Goal: Feedback & Contribution: Contribute content

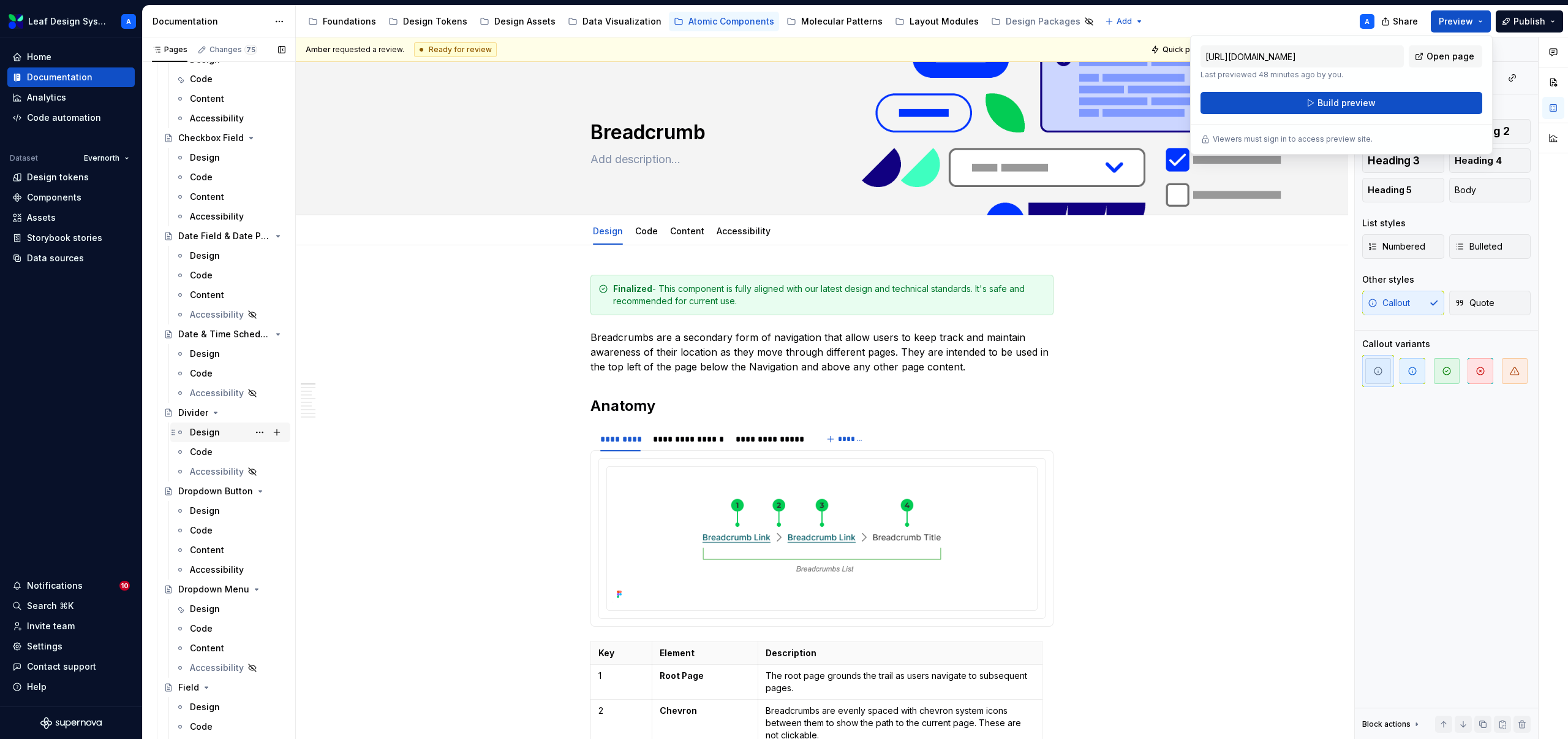
scroll to position [590, 0]
click at [211, 509] on div "Design" at bounding box center [204, 509] width 30 height 13
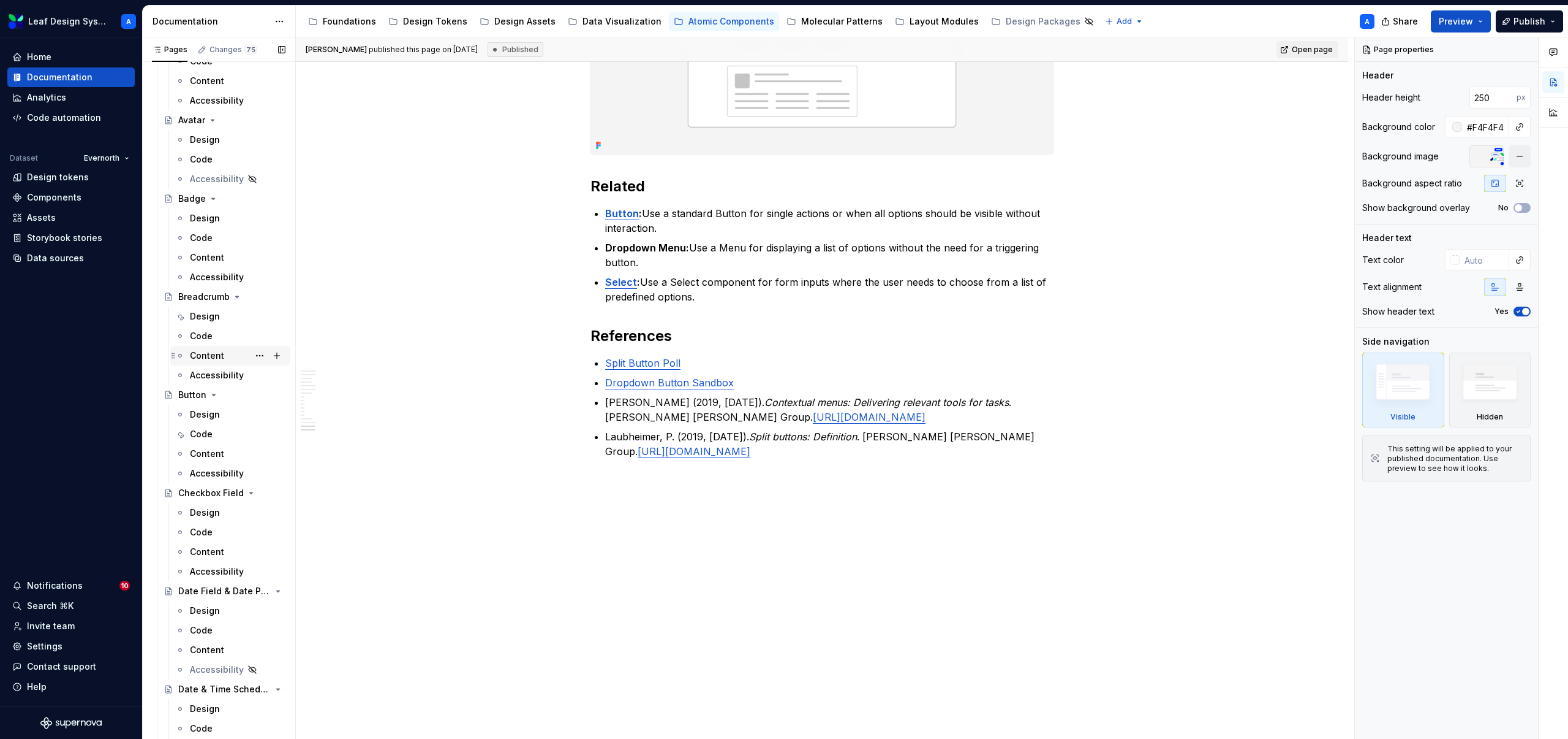
scroll to position [233, 0]
click at [202, 416] on div "Design" at bounding box center [204, 415] width 30 height 13
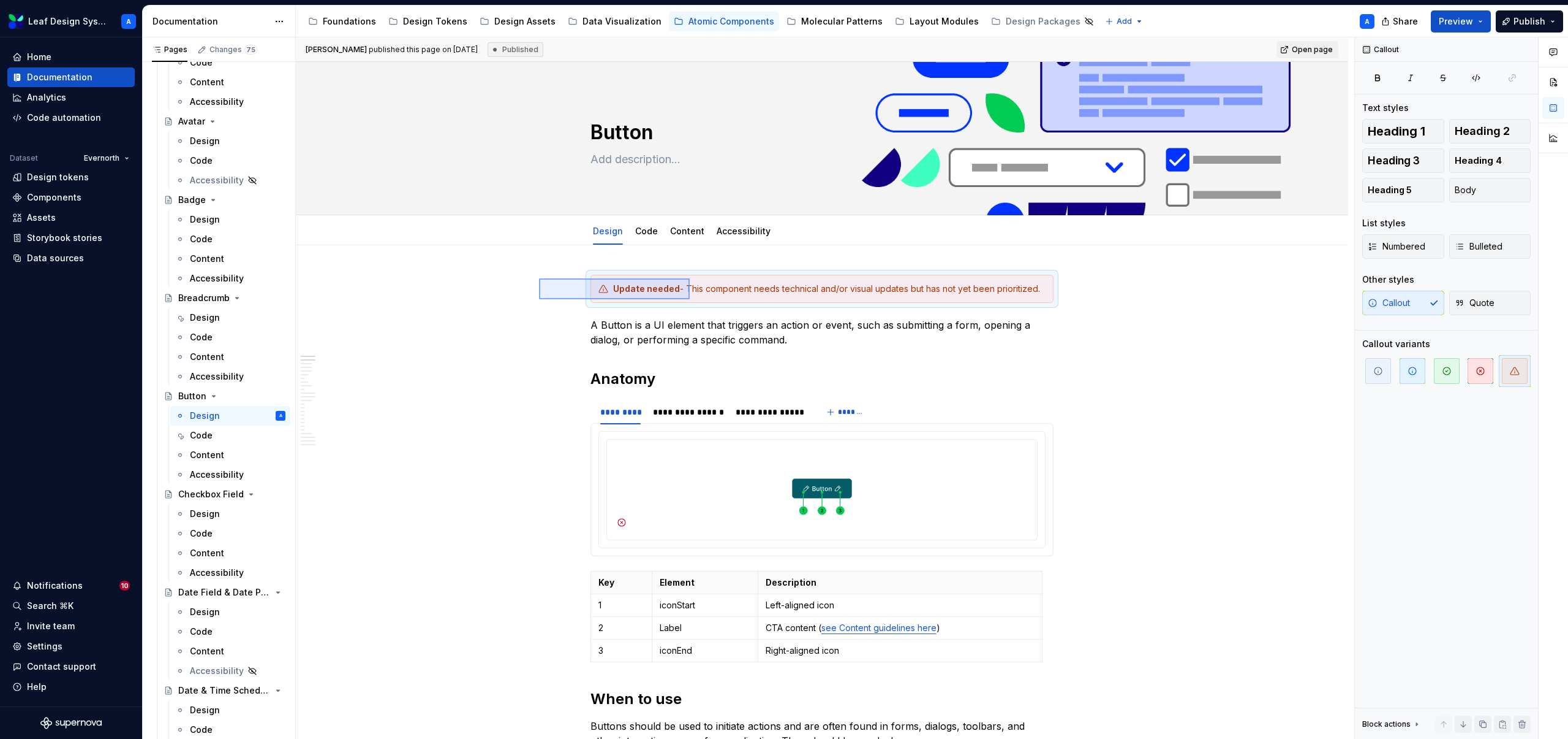
drag, startPoint x: 648, startPoint y: 283, endPoint x: 691, endPoint y: 300, distance: 46.2
click at [691, 300] on div "**********" at bounding box center [825, 388] width 1058 height 702
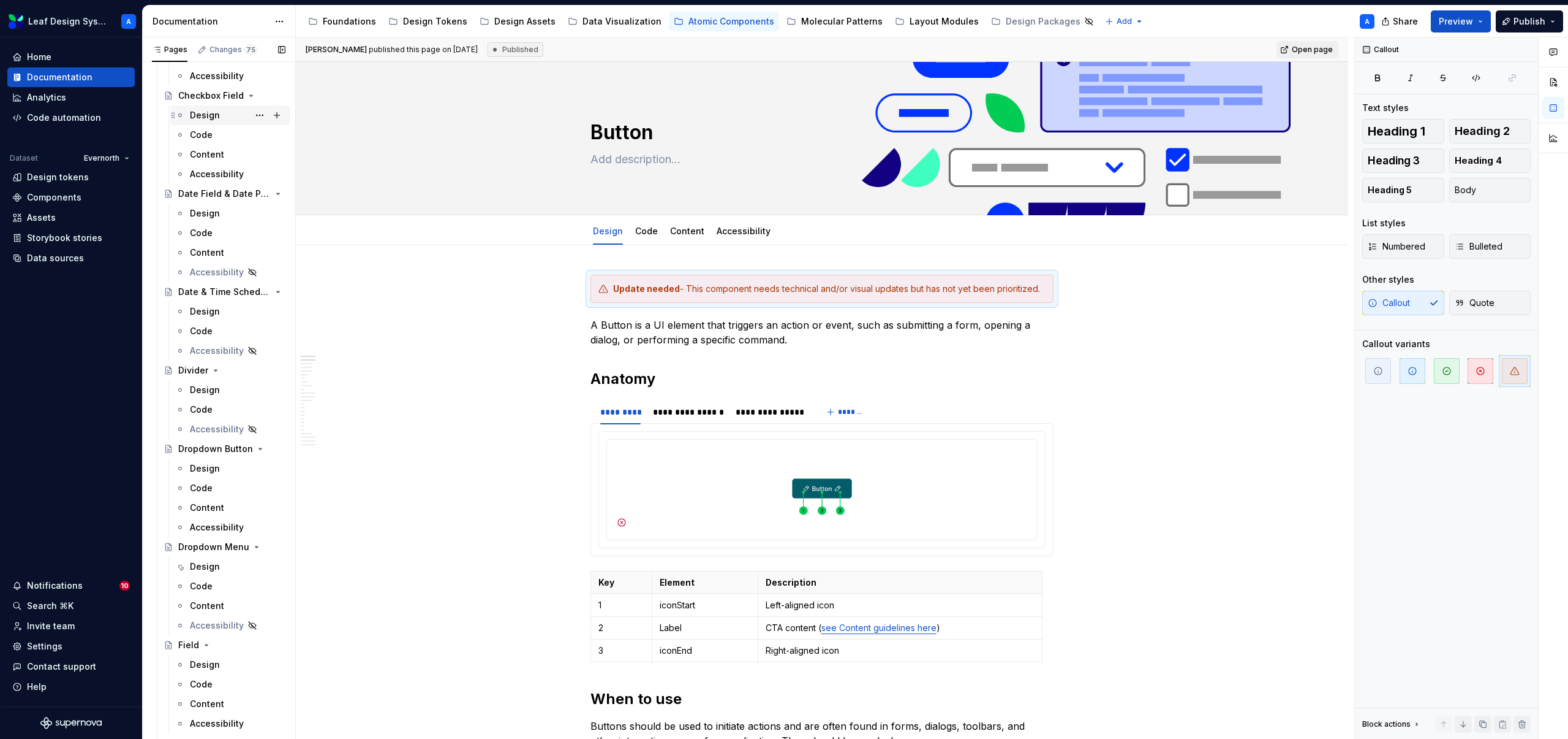
scroll to position [636, 0]
click at [212, 463] on div "Design" at bounding box center [204, 463] width 30 height 13
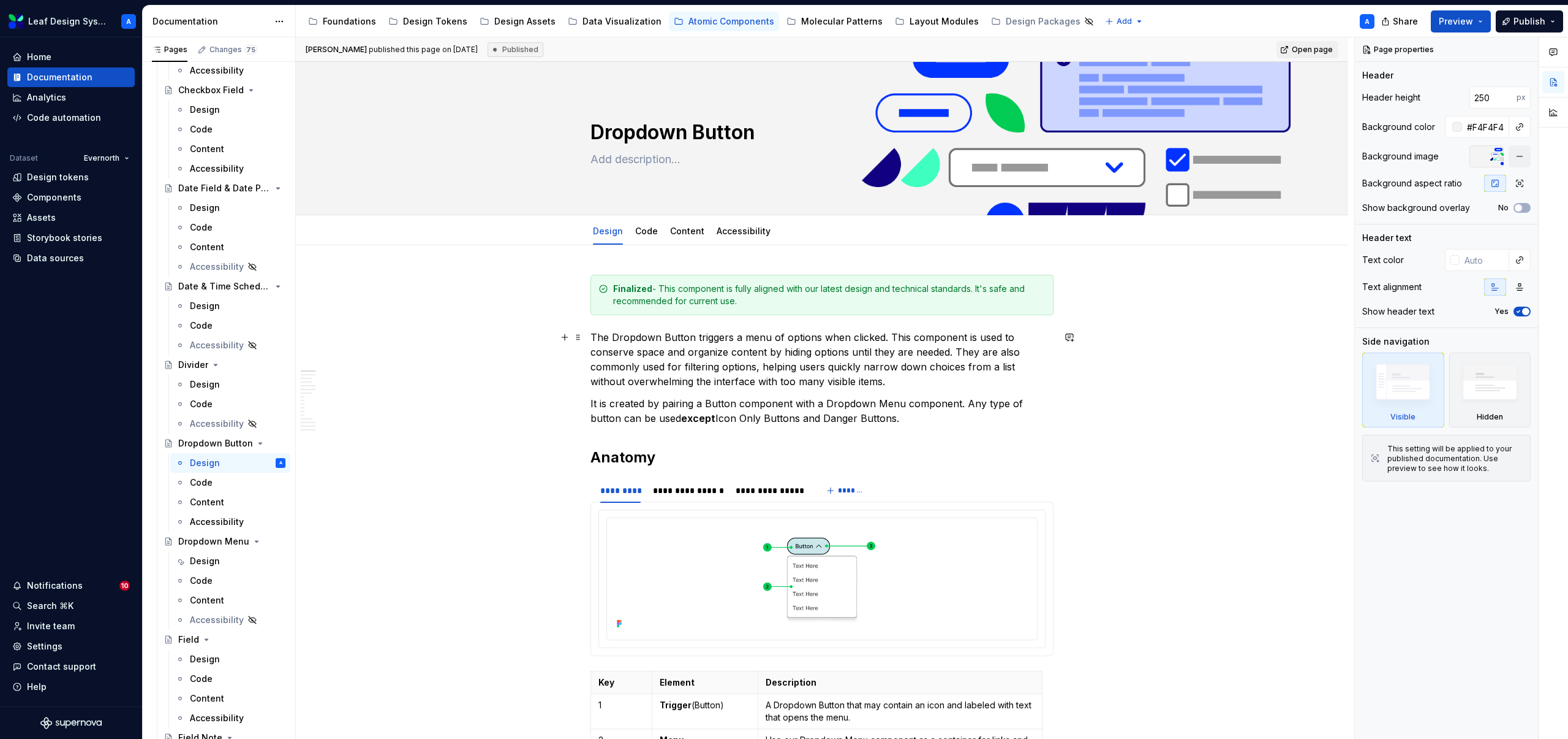
click at [592, 336] on div "**********" at bounding box center [825, 388] width 1058 height 702
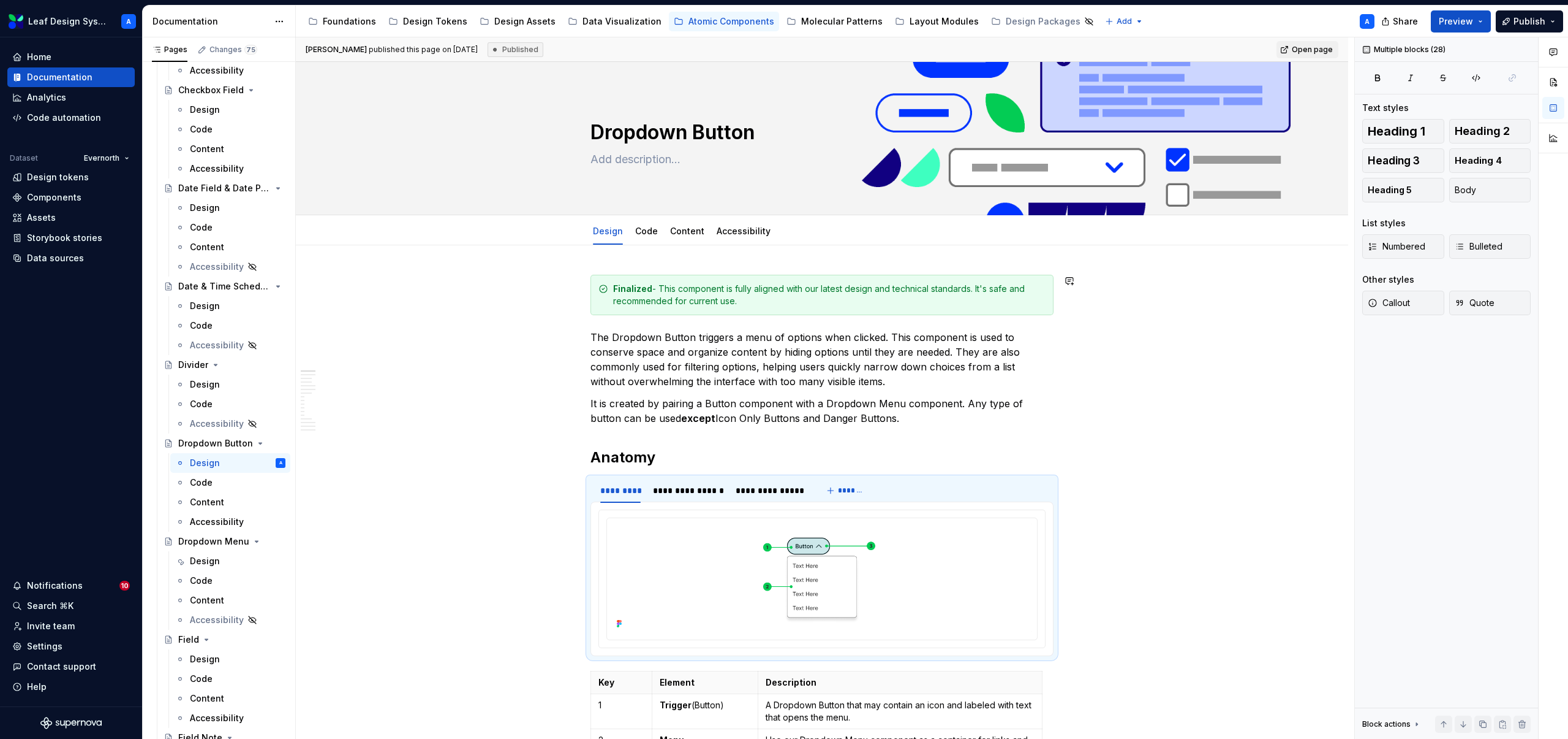
click at [601, 333] on p "The Dropdown Button triggers a menu of options when clicked. This component is …" at bounding box center [822, 359] width 463 height 59
click at [593, 337] on p "The Dropdown Button triggers a menu of options when clicked. This component is …" at bounding box center [822, 359] width 463 height 59
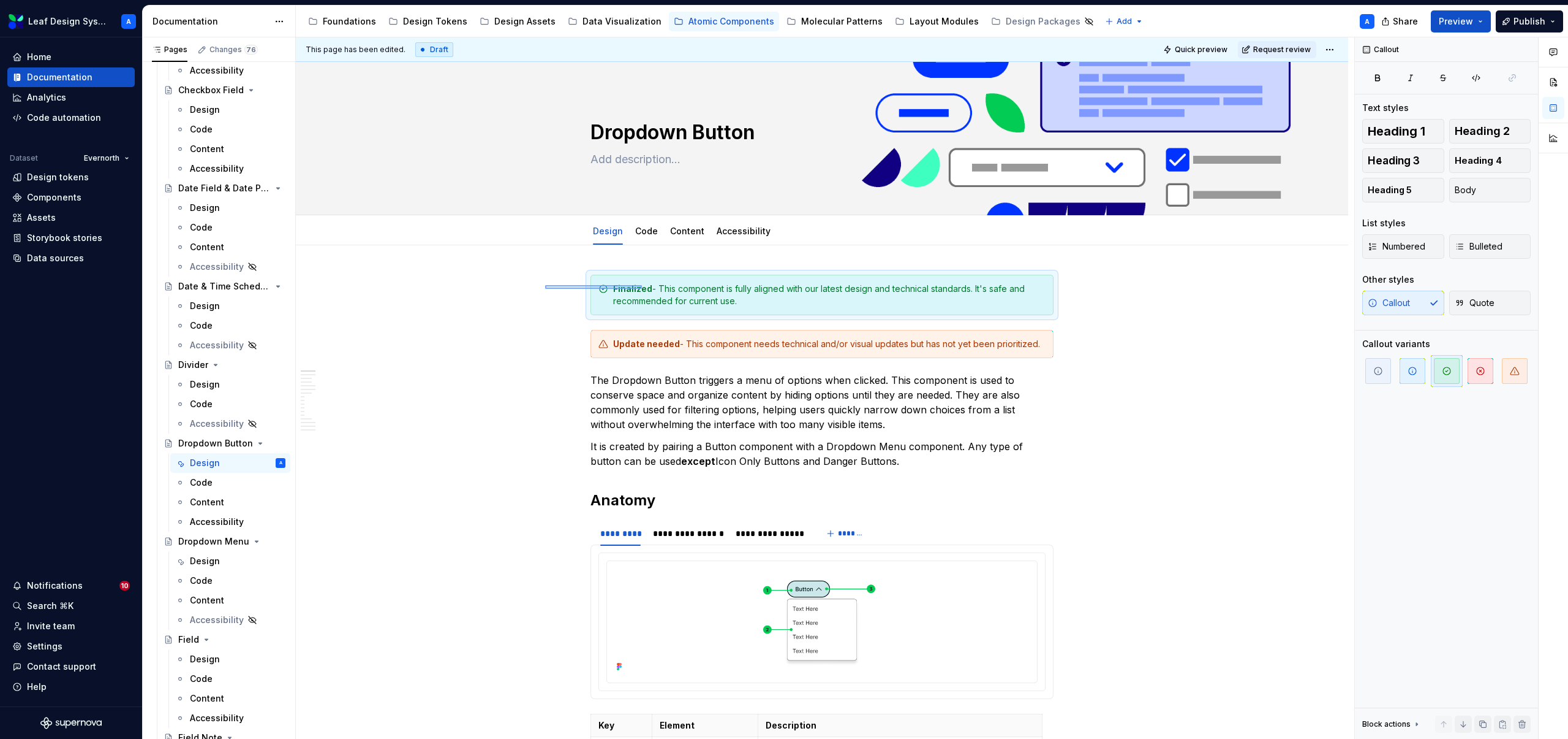
drag, startPoint x: 642, startPoint y: 288, endPoint x: 700, endPoint y: 302, distance: 59.7
click at [700, 302] on div "This page has been edited. Draft Quick preview Request review Dropdown Button E…" at bounding box center [825, 388] width 1058 height 702
click at [583, 288] on span at bounding box center [578, 288] width 10 height 17
click at [619, 397] on div "Delete" at bounding box center [639, 397] width 79 height 13
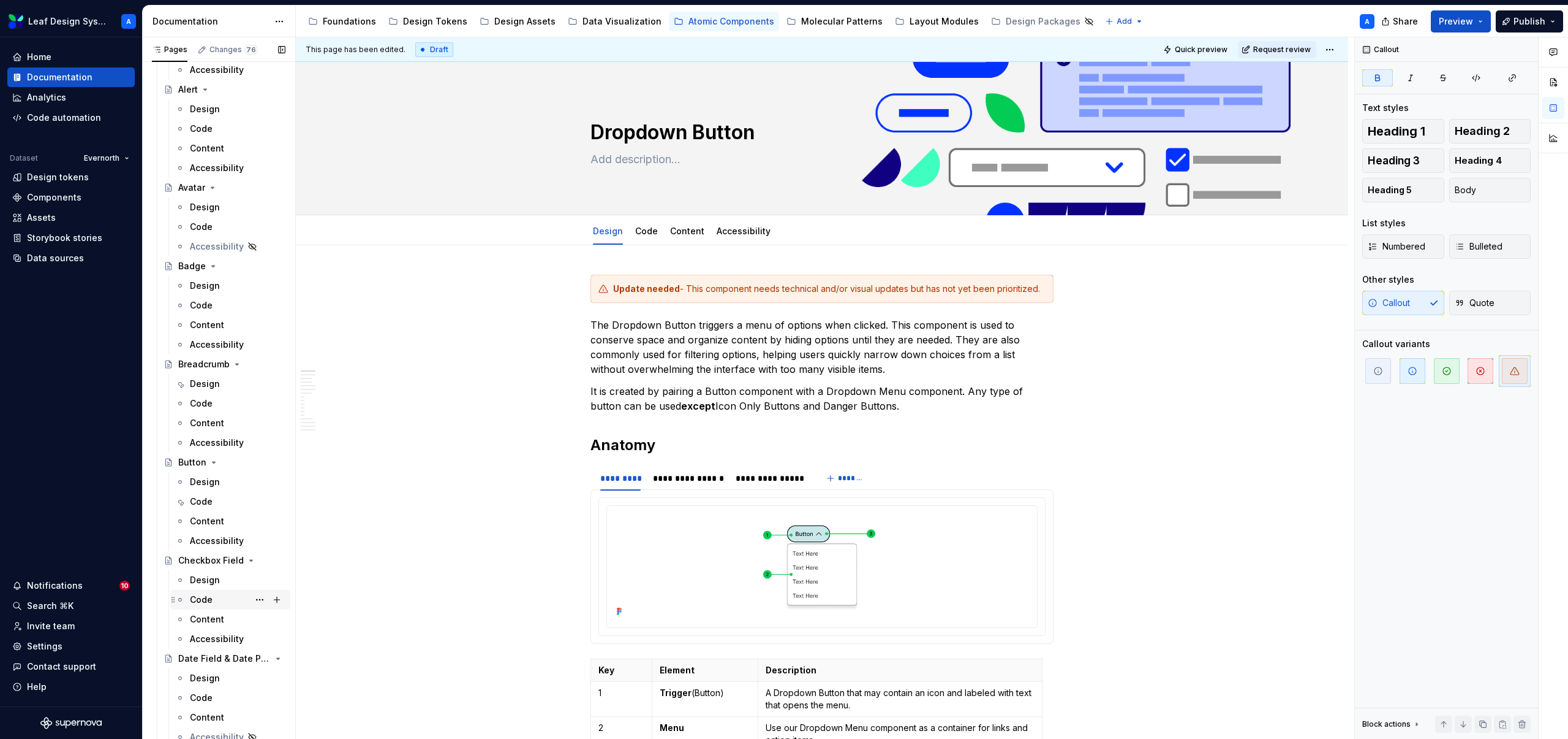
scroll to position [159, 0]
click at [1266, 51] on span "Request review" at bounding box center [1282, 50] width 58 height 10
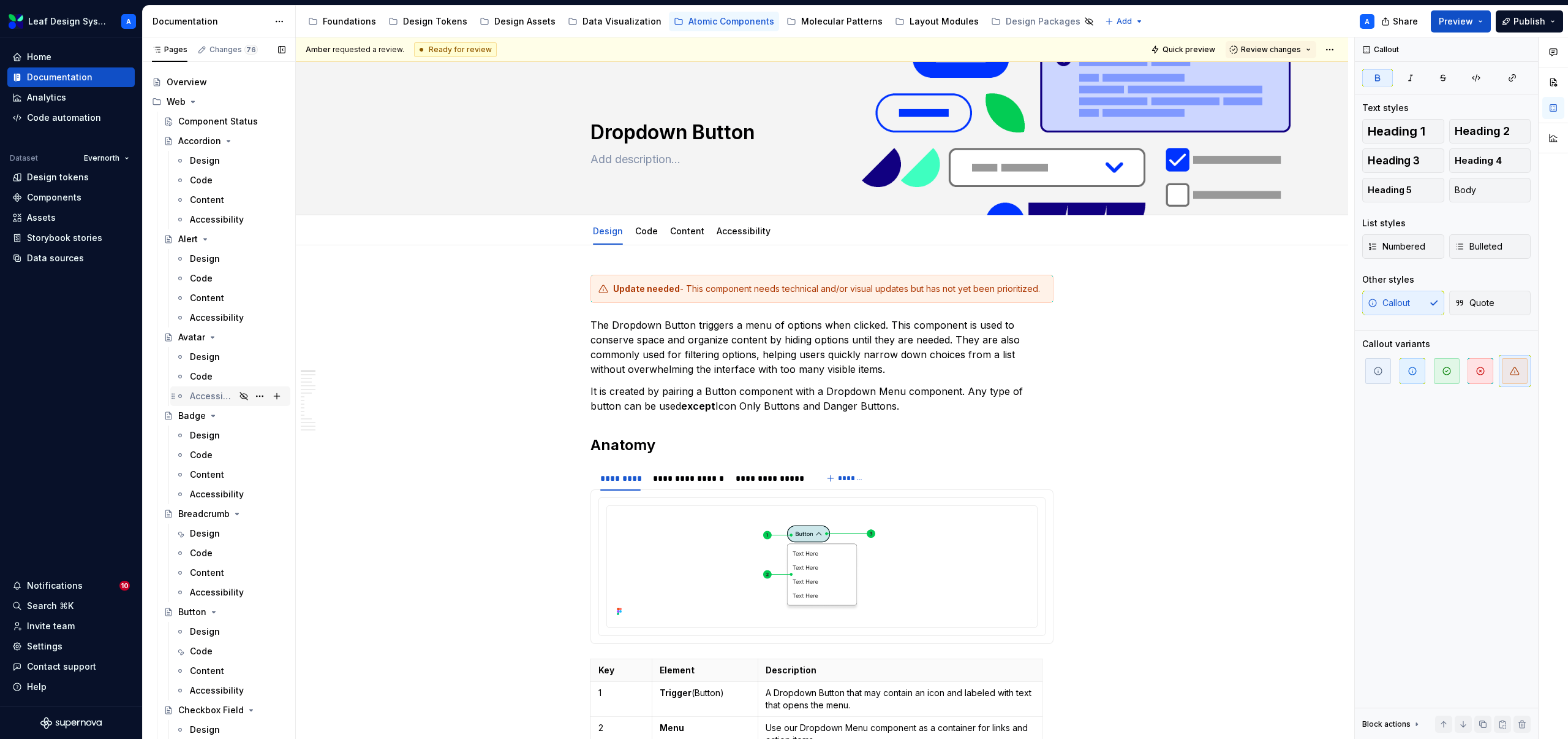
scroll to position [0, 0]
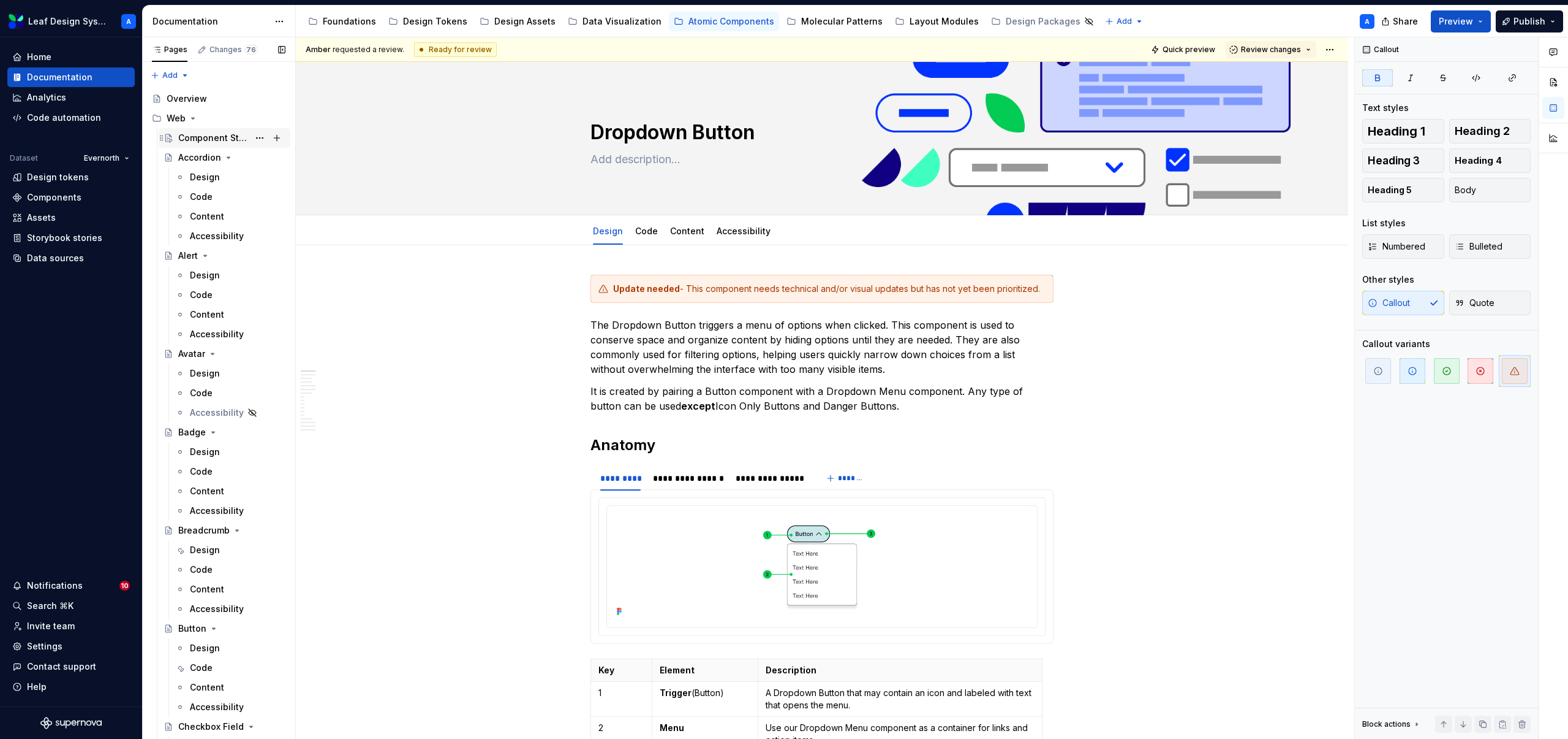
click at [219, 137] on div "Component Status" at bounding box center [213, 138] width 70 height 13
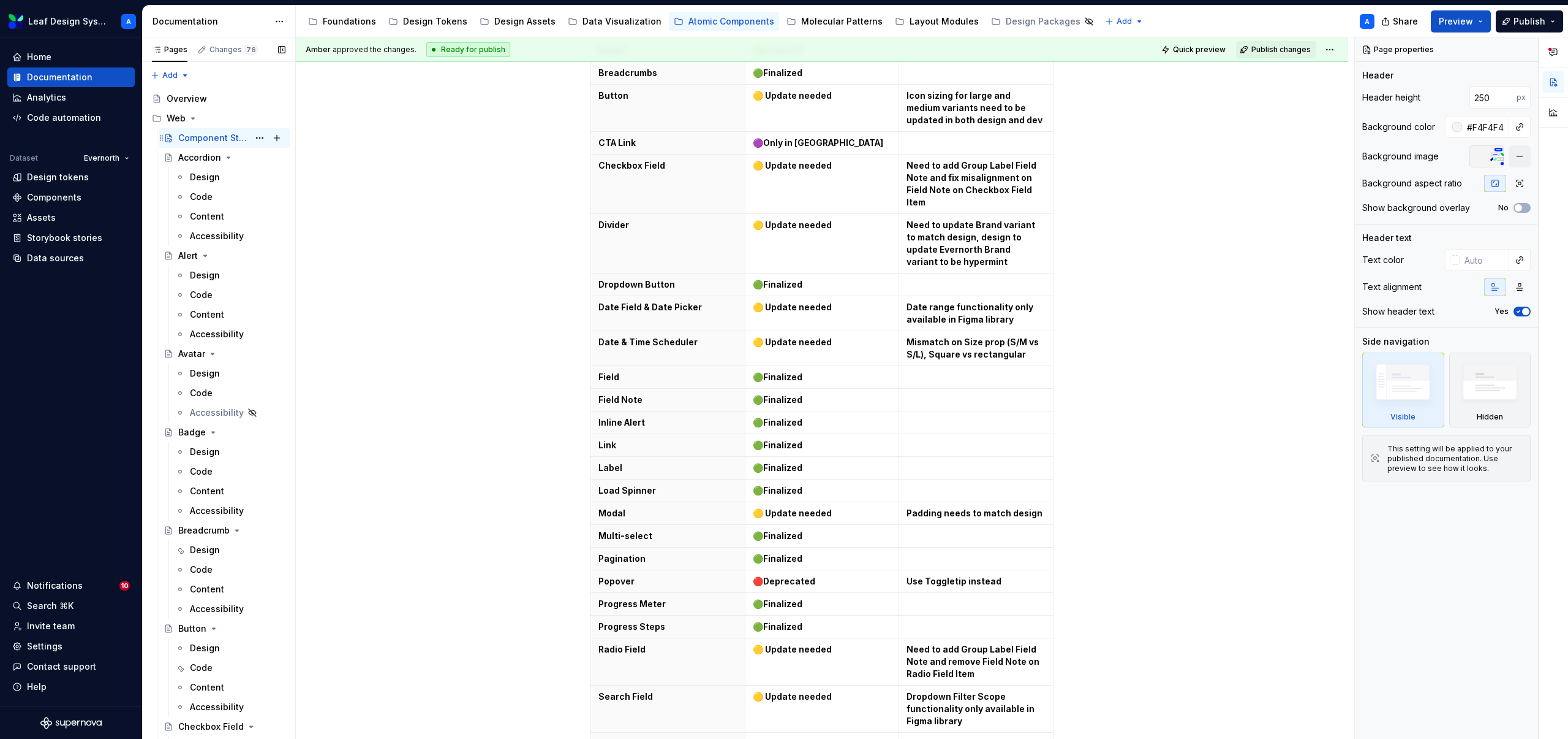
scroll to position [726, 0]
click at [813, 301] on strong "🟡 Update needed" at bounding box center [793, 306] width 79 height 11
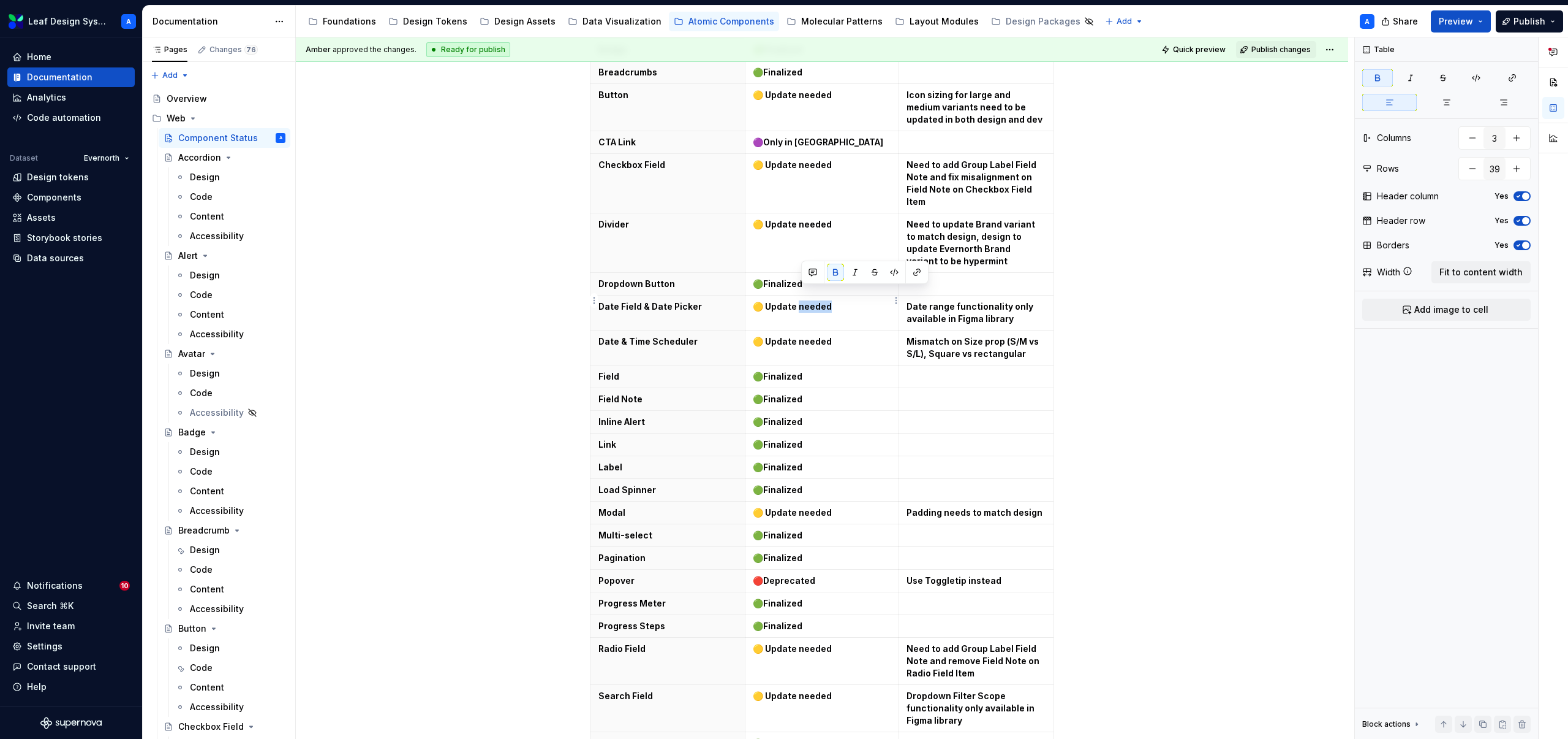
click at [813, 301] on strong "🟡 Update needed" at bounding box center [793, 306] width 79 height 11
click at [791, 278] on strong "Finalized" at bounding box center [783, 284] width 40 height 11
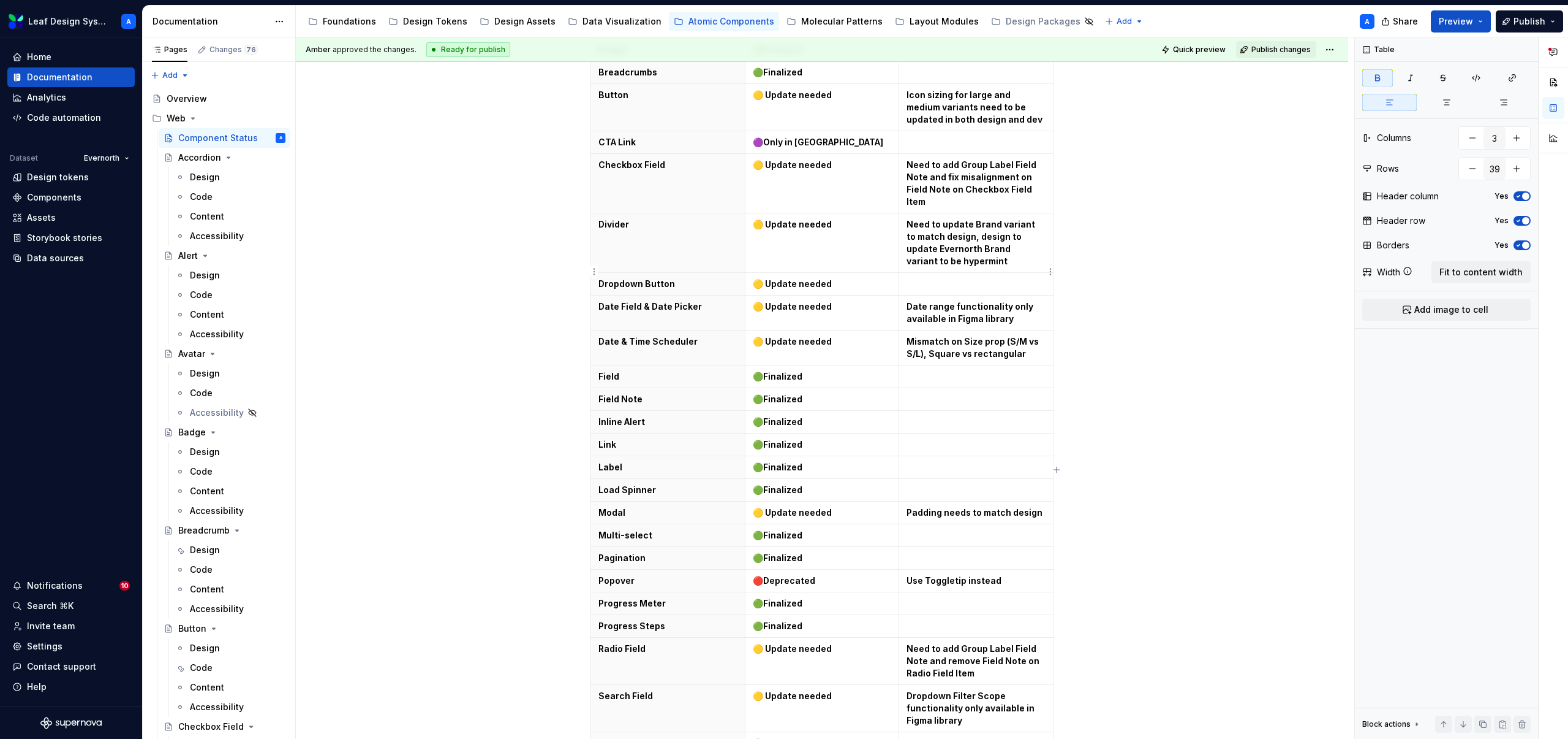
click at [952, 278] on p at bounding box center [976, 284] width 139 height 13
type textarea "*"
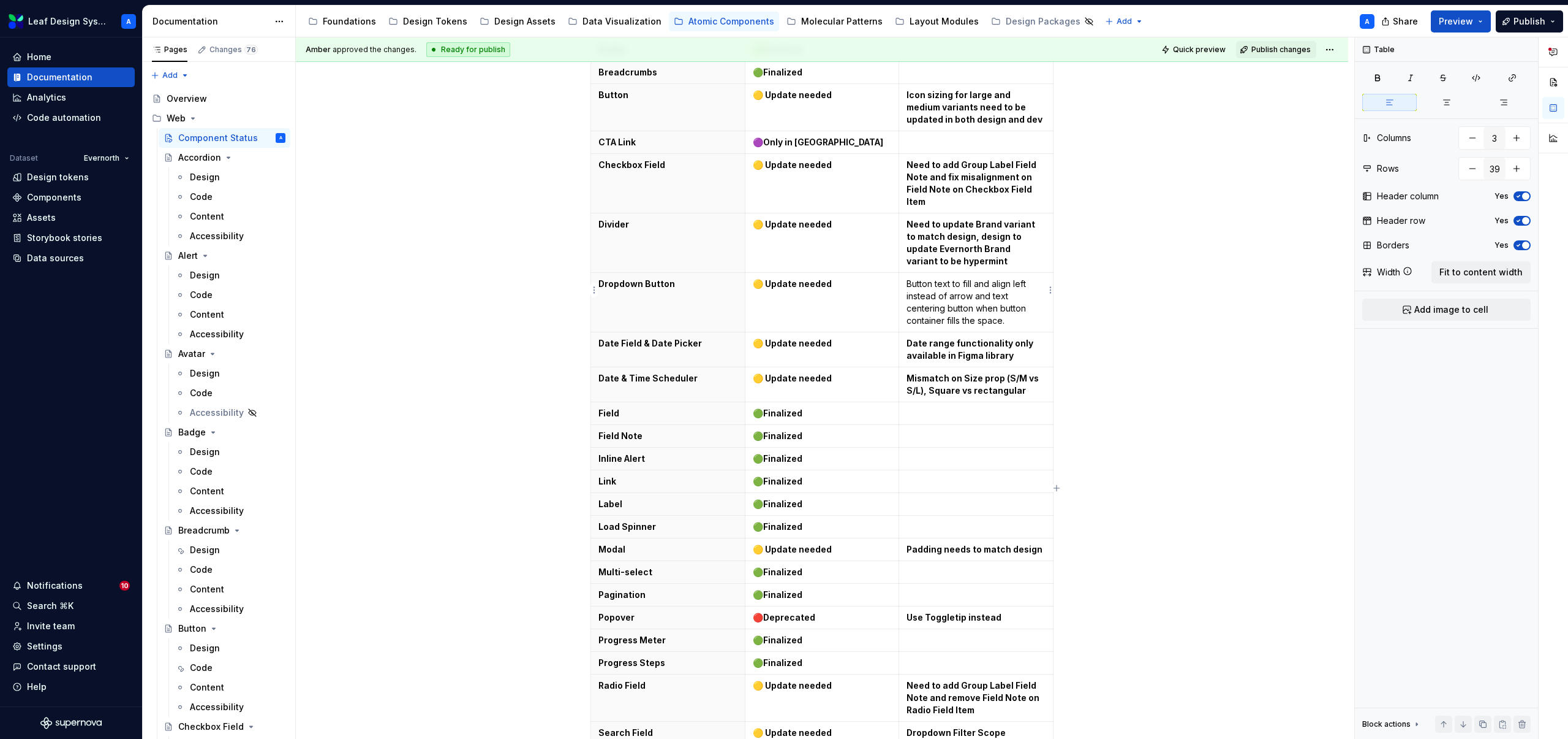
click at [956, 278] on p "Button text to fill and align left instead of arrow and text centering button w…" at bounding box center [976, 302] width 139 height 49
click at [1165, 293] on div "This table is intended to show the high-level status of where the components ar…" at bounding box center [822, 451] width 1052 height 1869
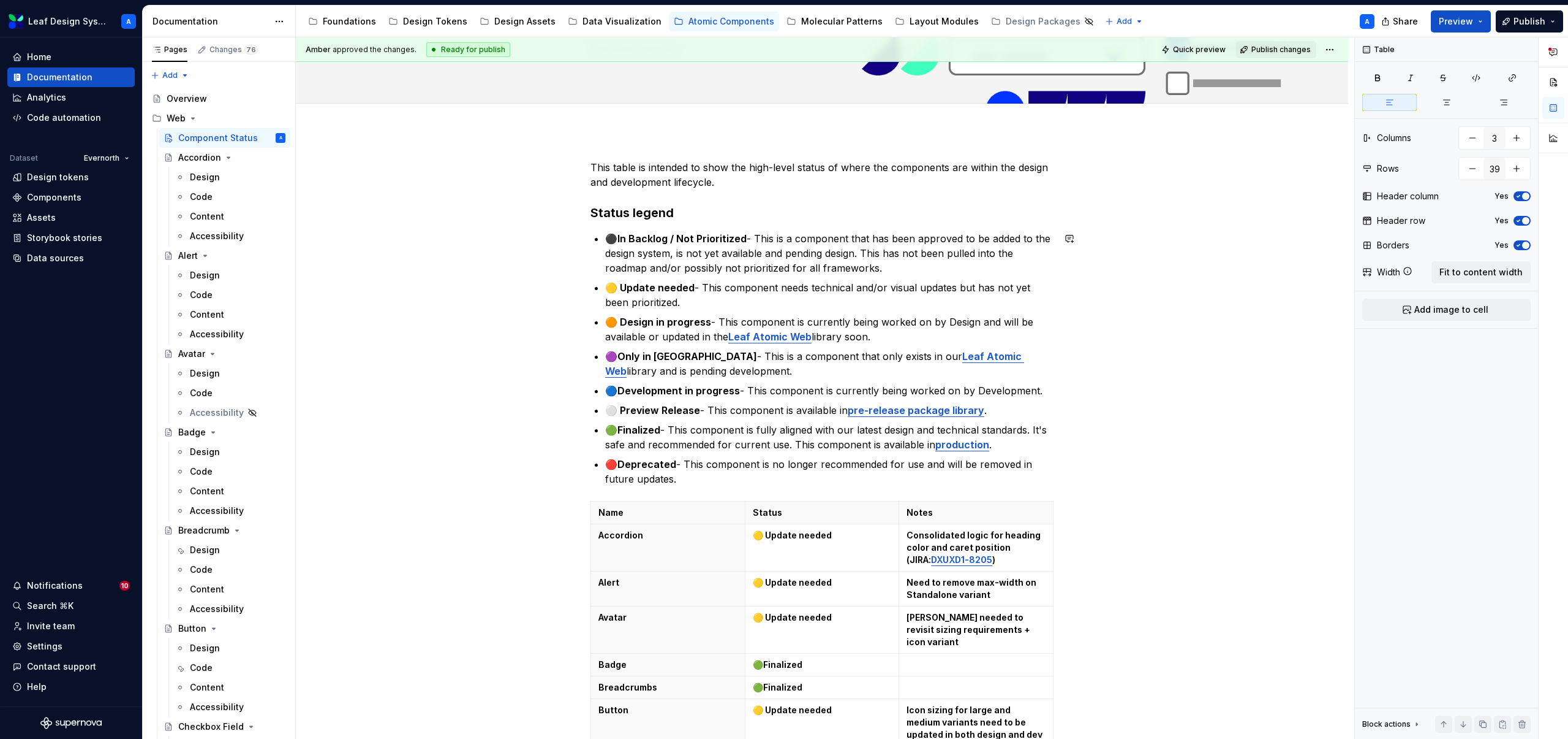
scroll to position [0, 0]
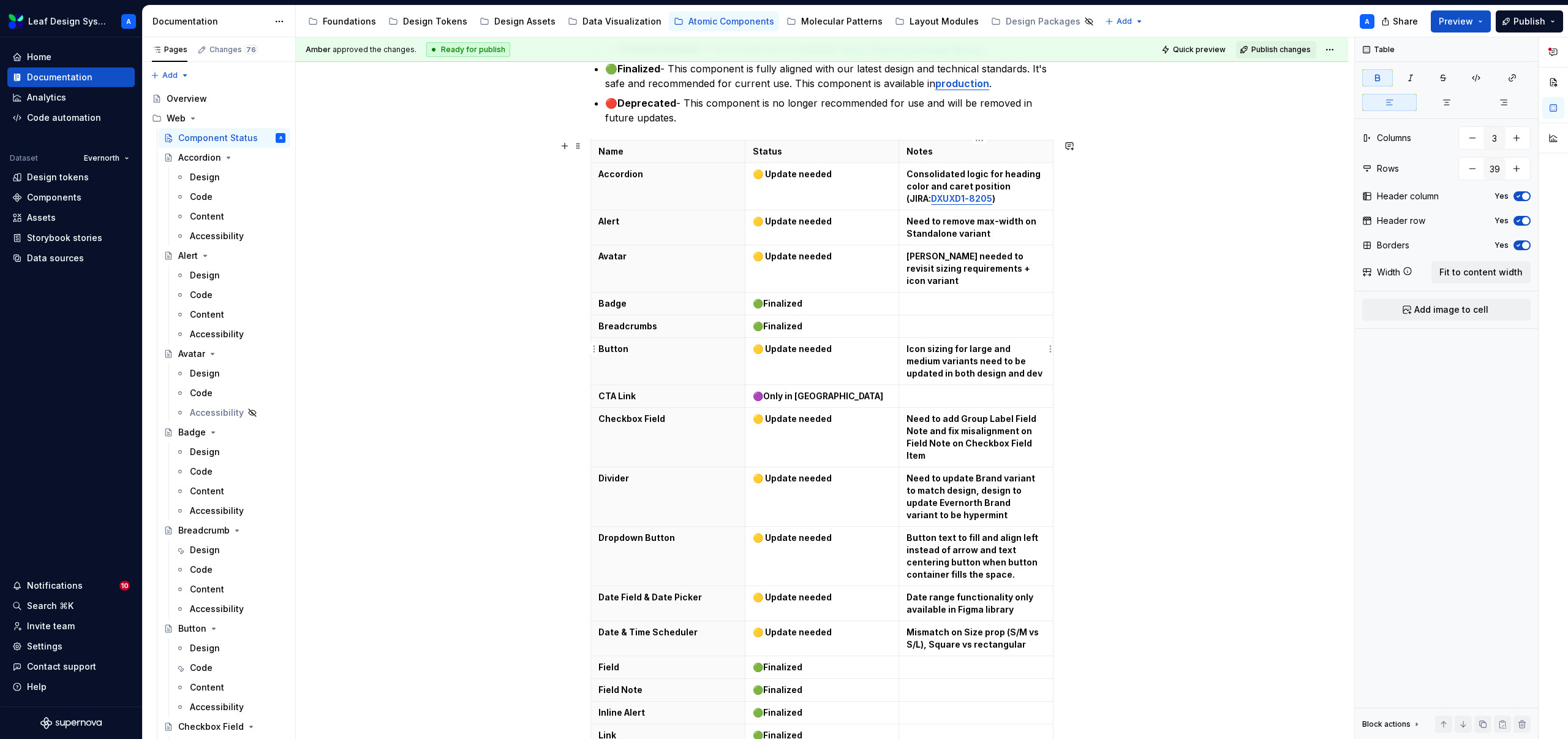
click at [997, 343] on strong "Icon sizing for large and medium variants need to be updated in both design and…" at bounding box center [974, 360] width 136 height 35
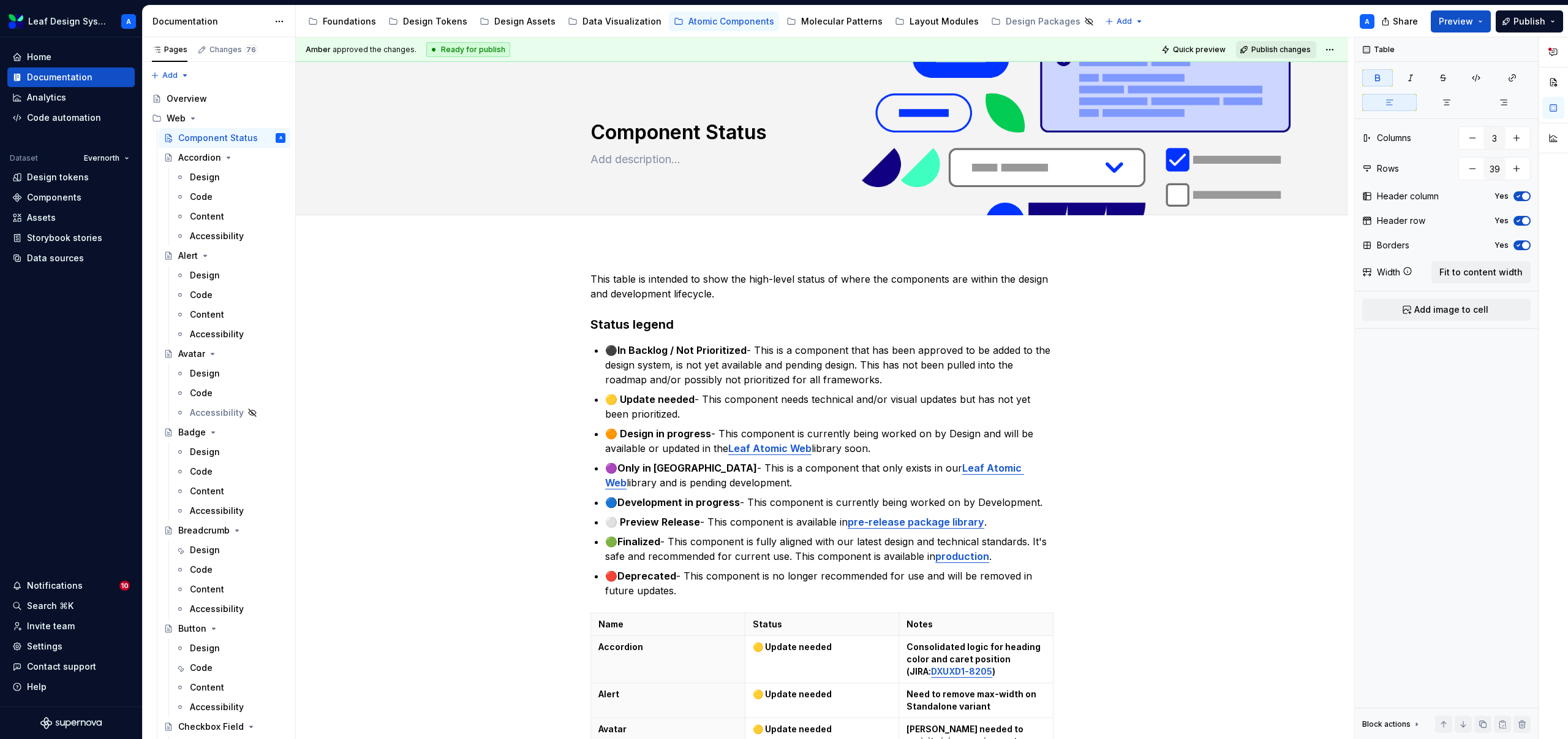
click at [1263, 46] on span "Publish changes" at bounding box center [1282, 50] width 59 height 10
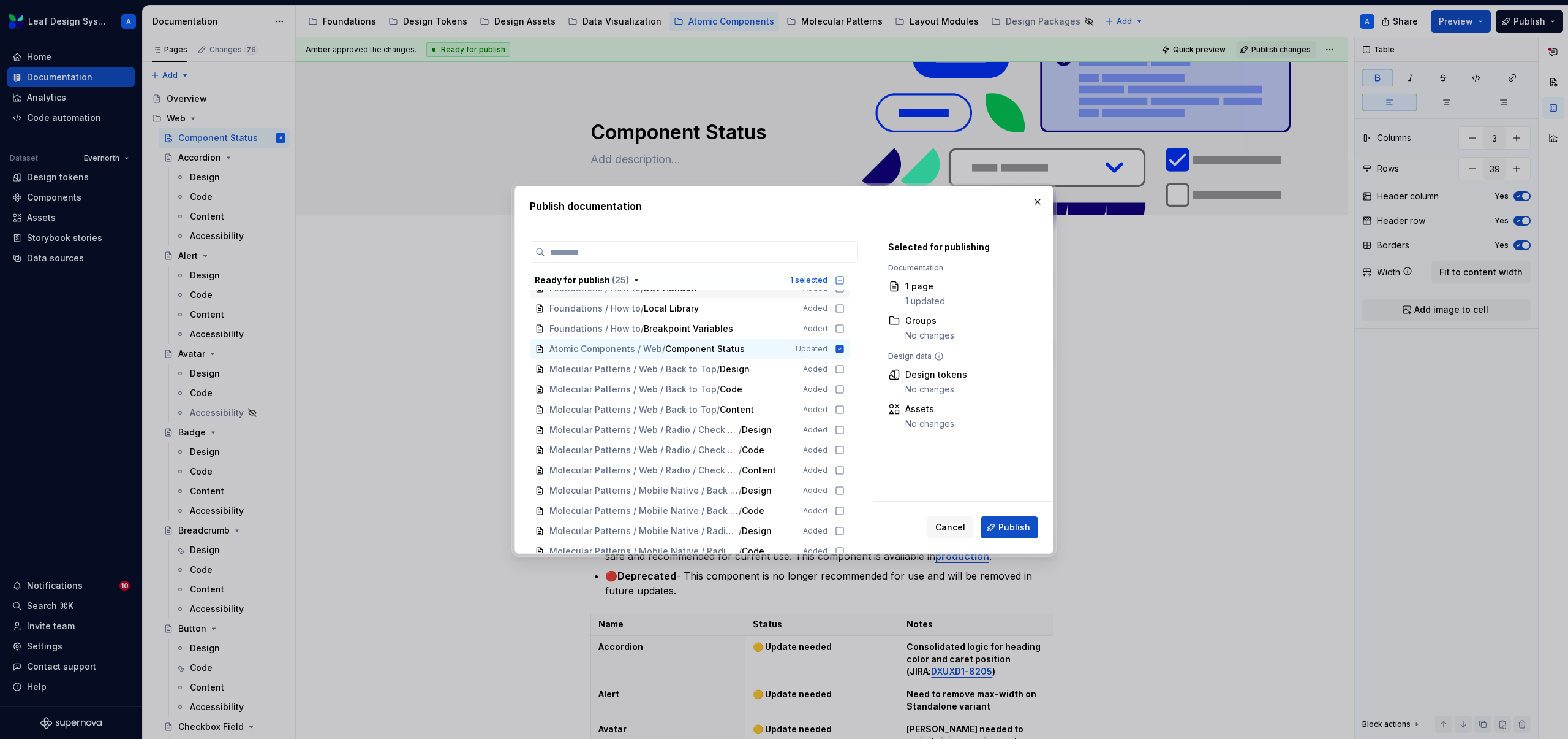
scroll to position [167, 0]
click at [949, 531] on span "Cancel" at bounding box center [950, 527] width 30 height 13
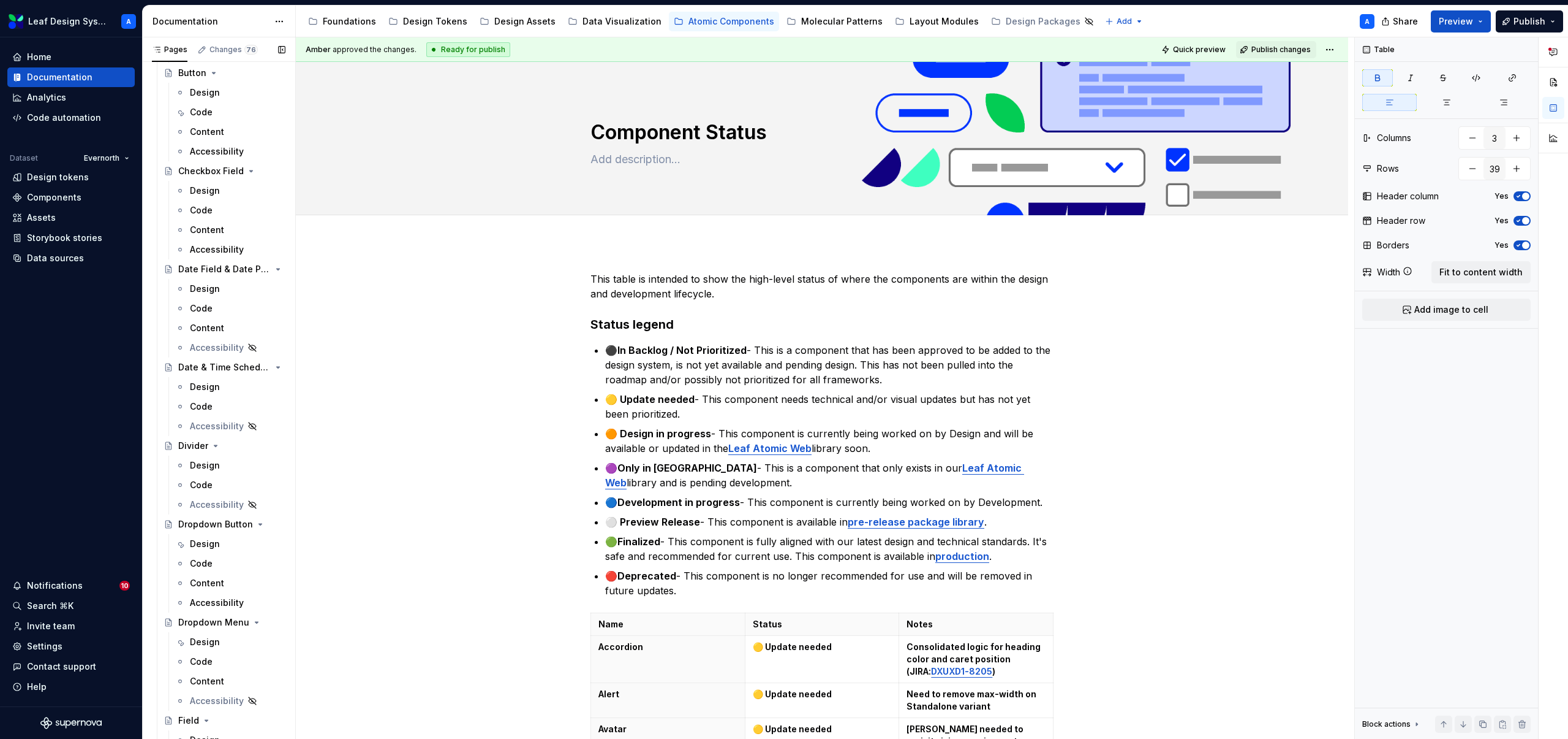
scroll to position [582, 0]
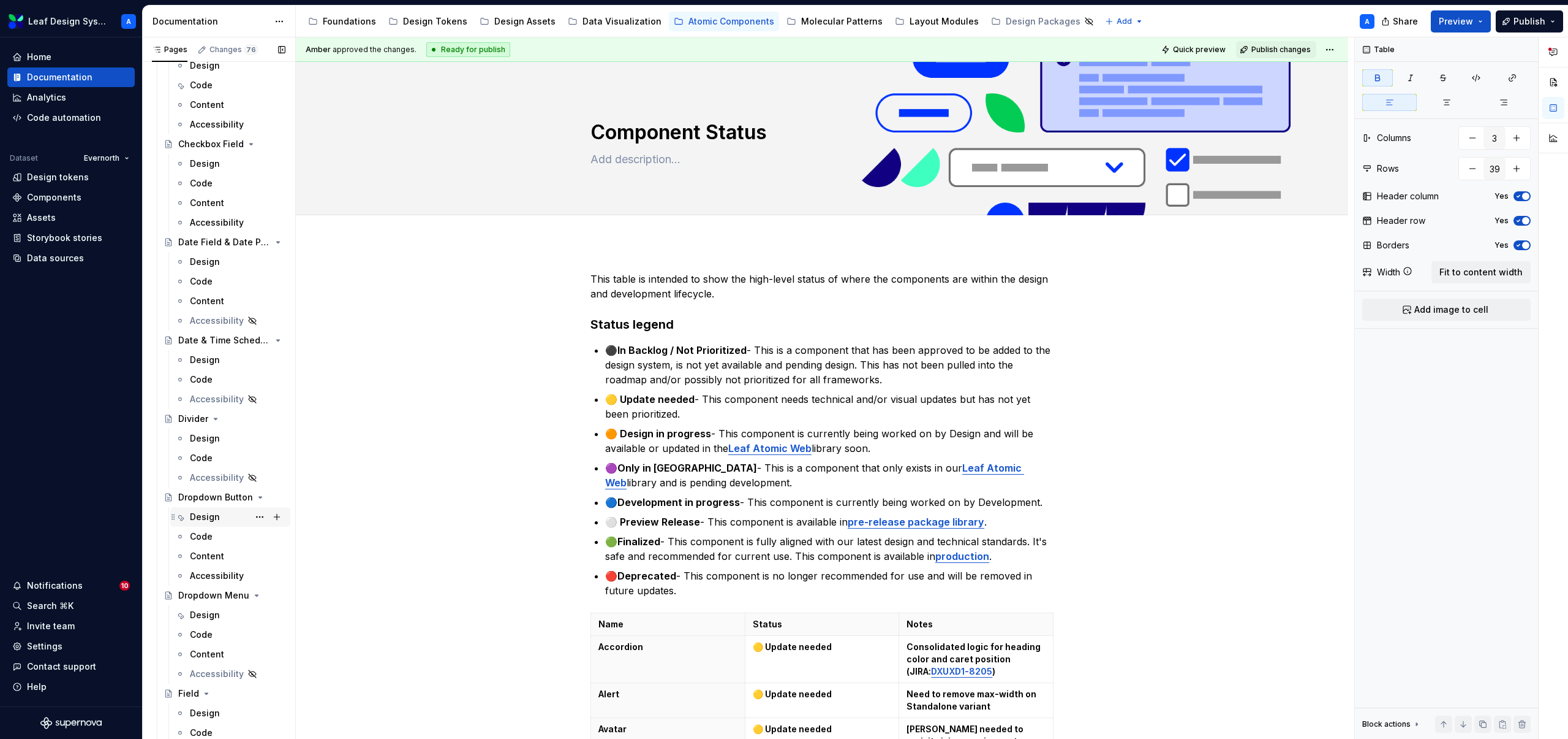
click at [217, 515] on div "Design" at bounding box center [204, 517] width 30 height 13
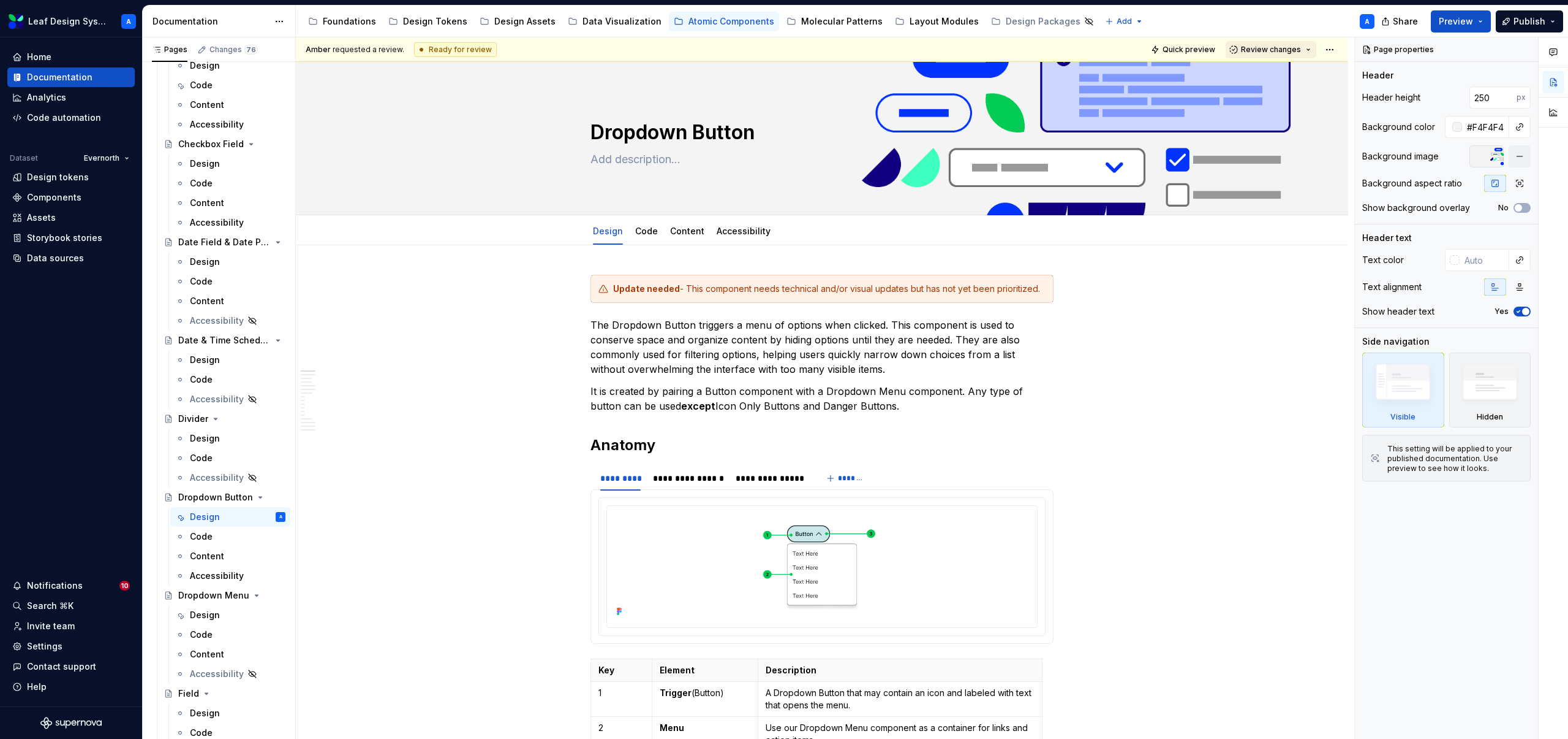
click at [1312, 52] on button "Review changes" at bounding box center [1271, 50] width 91 height 17
click at [1303, 72] on div "Approve" at bounding box center [1310, 74] width 107 height 13
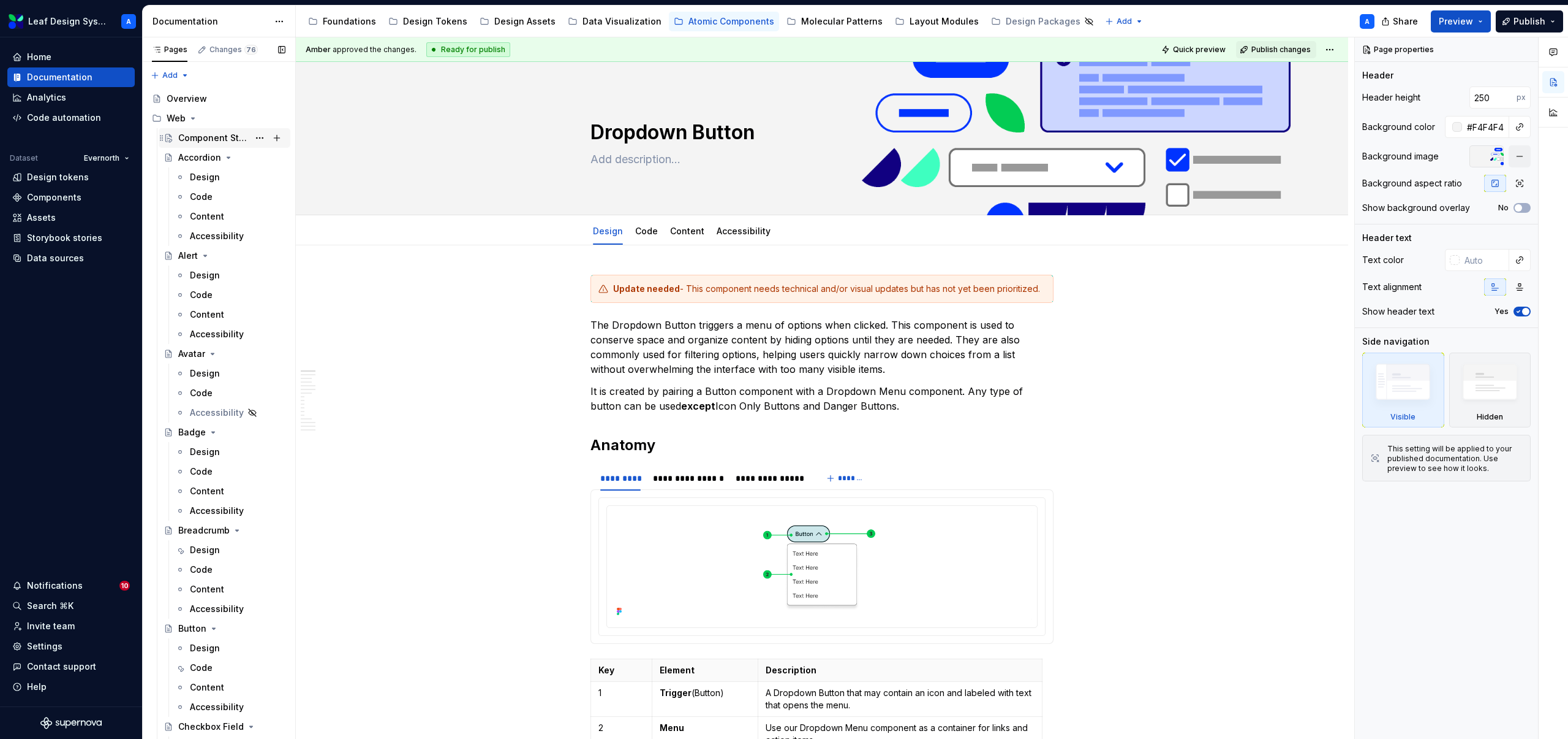
click at [221, 142] on div "Component Status" at bounding box center [213, 138] width 70 height 13
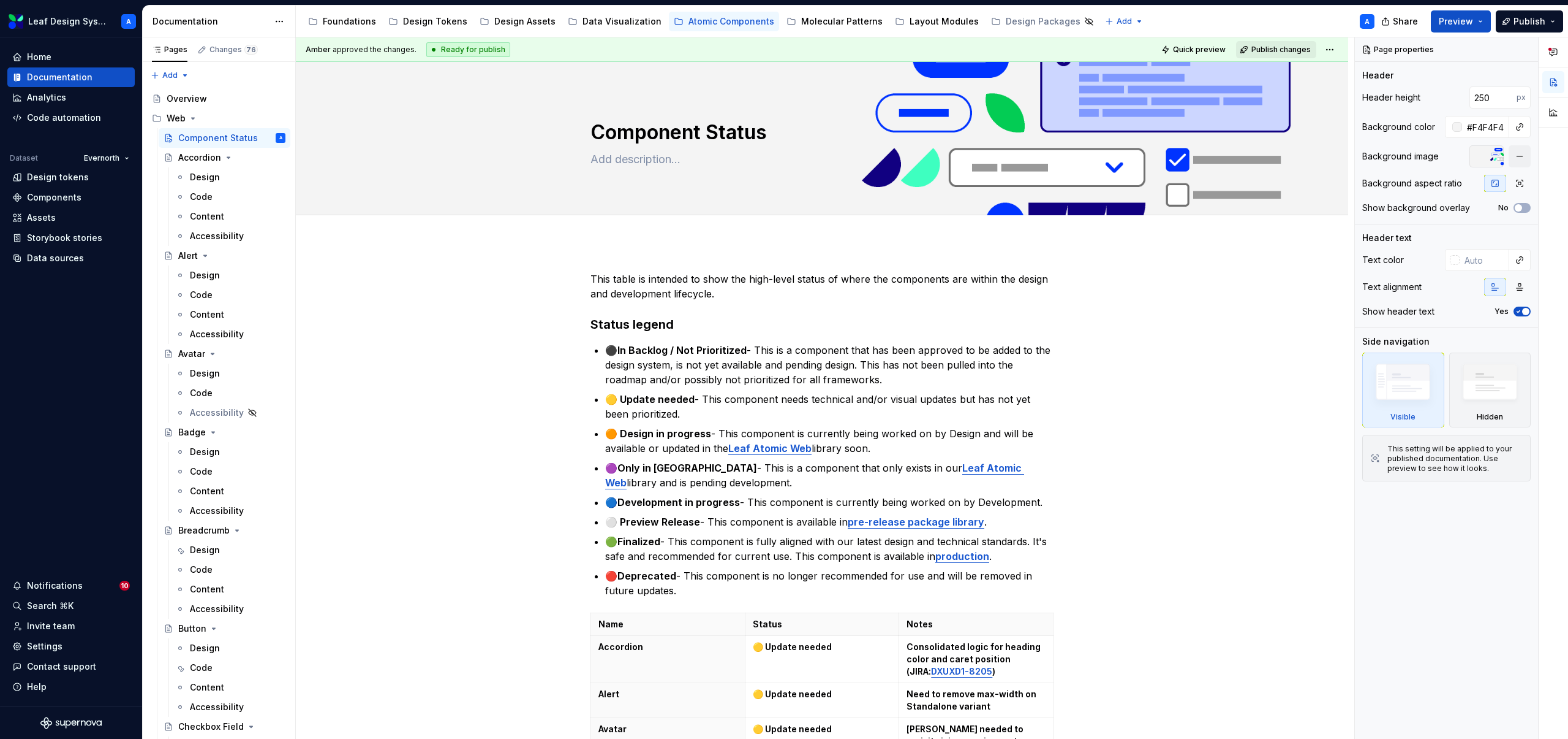
click at [1305, 52] on span "Publish changes" at bounding box center [1282, 50] width 59 height 10
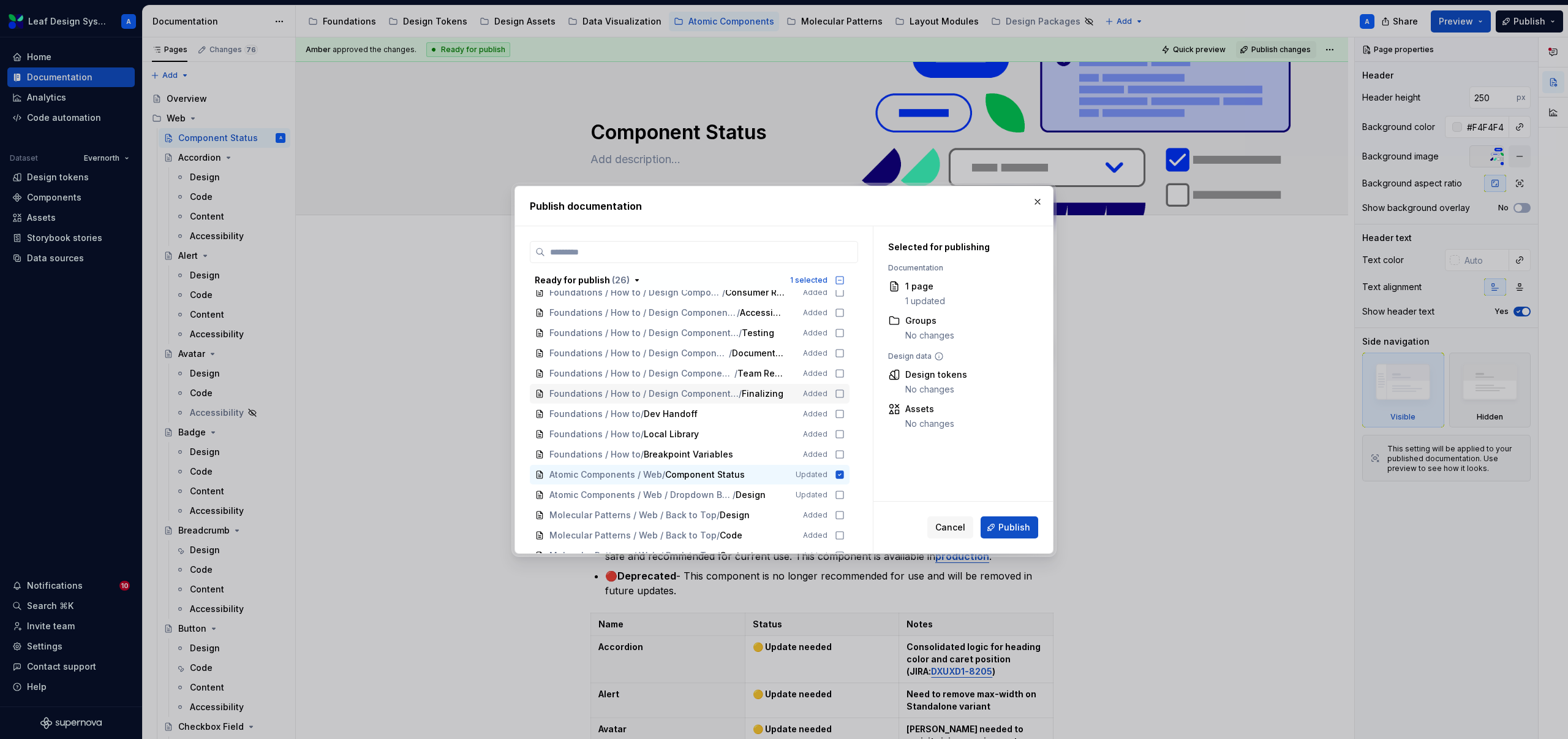
scroll to position [64, 0]
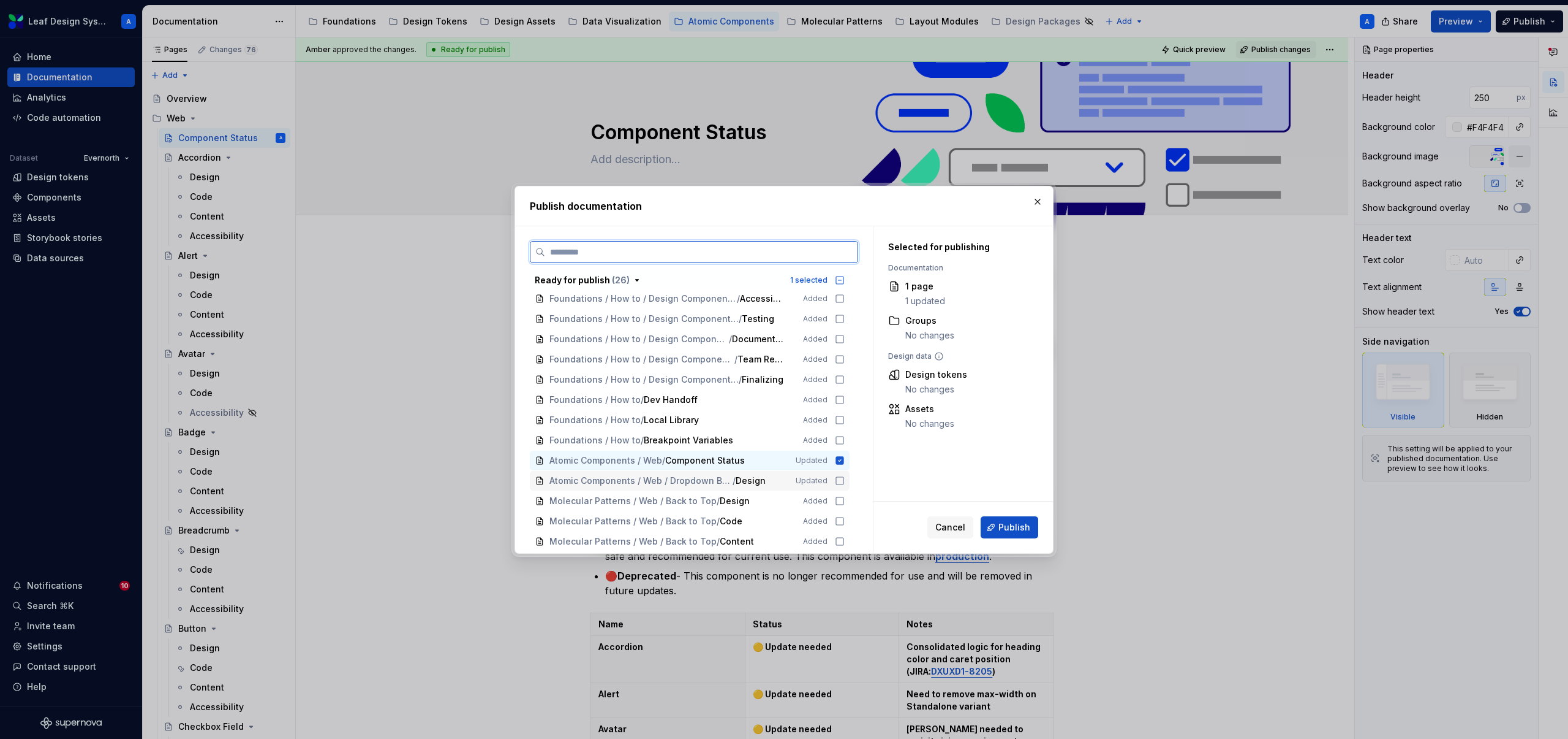
click at [845, 479] on icon at bounding box center [839, 480] width 10 height 10
click at [1004, 522] on span "Publish" at bounding box center [1014, 527] width 32 height 13
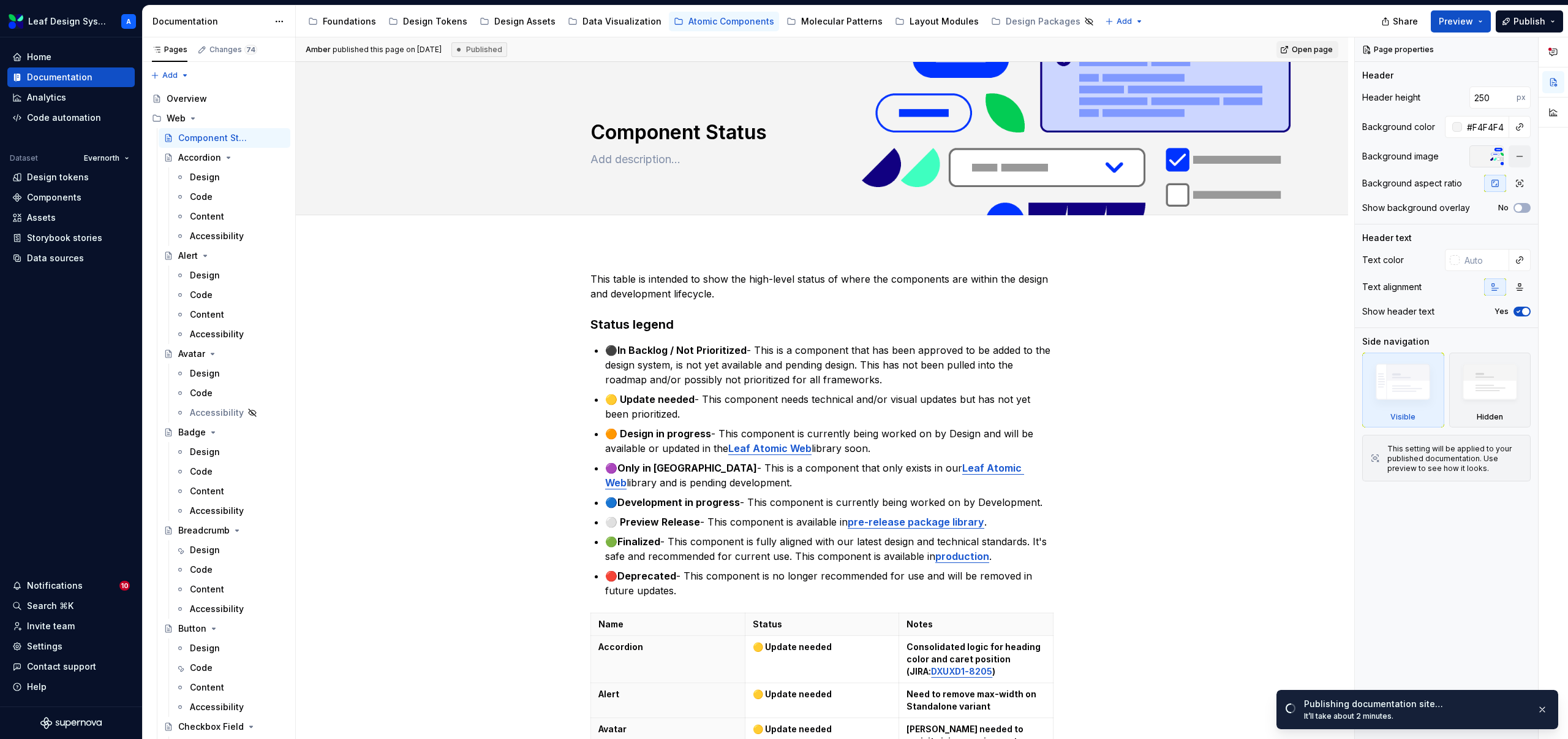
type textarea "*"
